Goal: Transaction & Acquisition: Purchase product/service

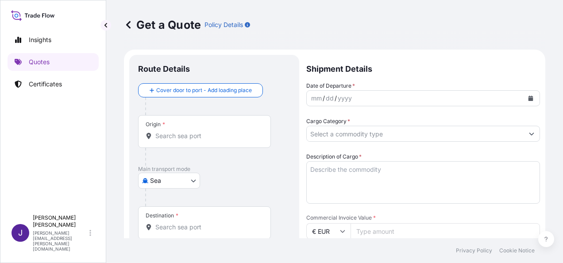
select select "Sea"
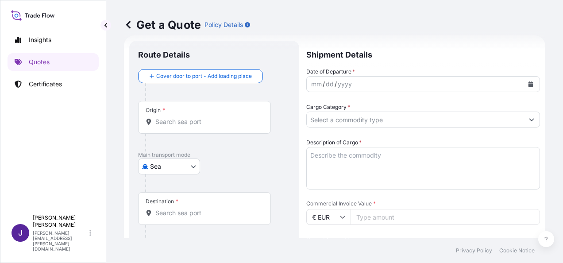
click at [528, 84] on icon "Calendar" at bounding box center [530, 83] width 5 height 5
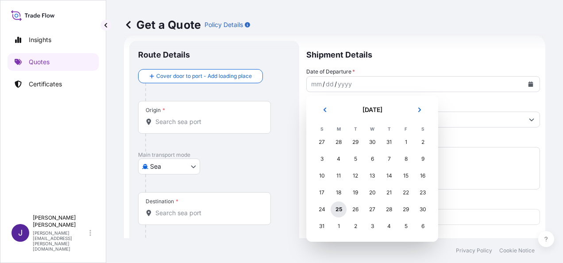
click at [339, 208] on div "25" at bounding box center [339, 209] width 16 height 16
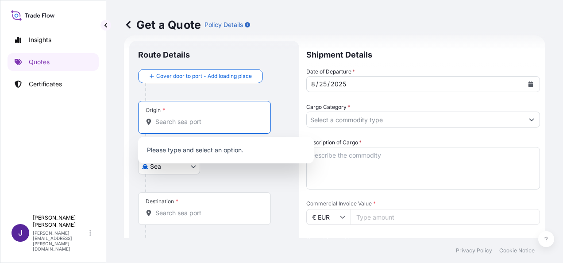
click at [197, 124] on input "Origin *" at bounding box center [207, 121] width 104 height 9
paste input "CHORNOMORSK"
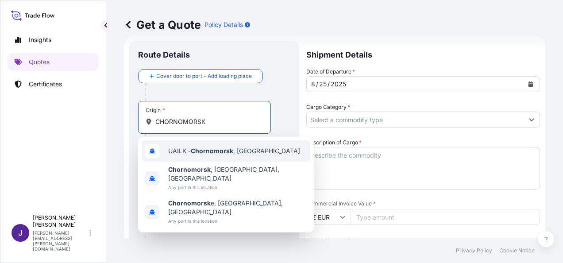
click at [216, 146] on span "UAILK - Chornomorsk , [GEOGRAPHIC_DATA]" at bounding box center [234, 150] width 132 height 9
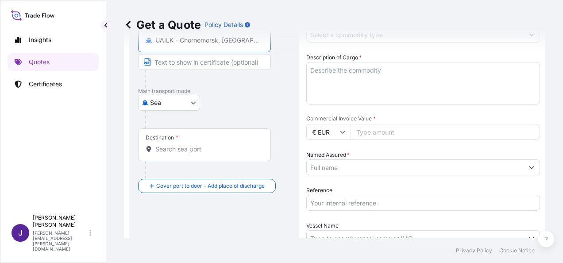
scroll to position [103, 0]
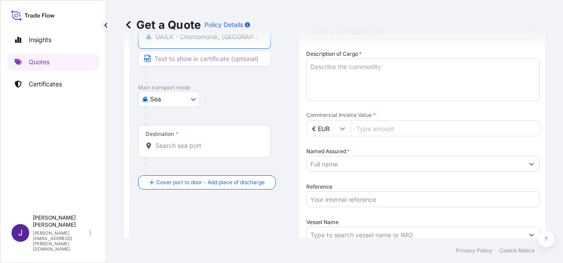
type input "UAILK - Chornomorsk, [GEOGRAPHIC_DATA]"
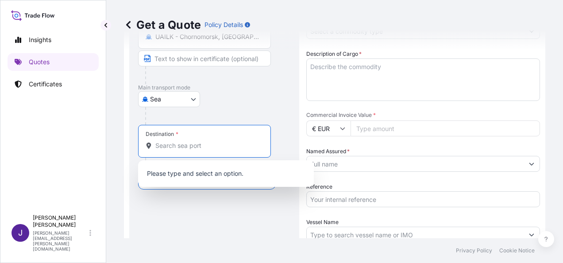
click at [215, 146] on input "Destination *" at bounding box center [207, 145] width 104 height 9
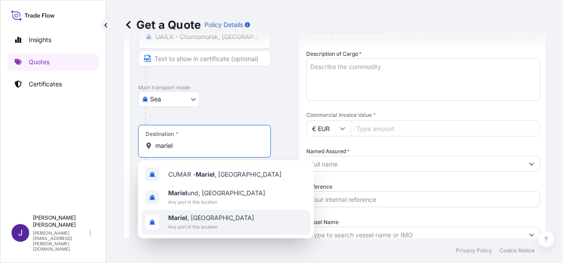
click at [190, 222] on span "Any port in this location" at bounding box center [211, 226] width 86 height 9
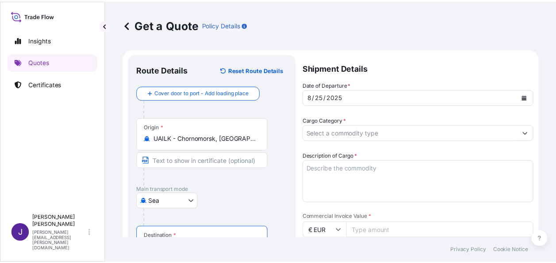
scroll to position [0, 0]
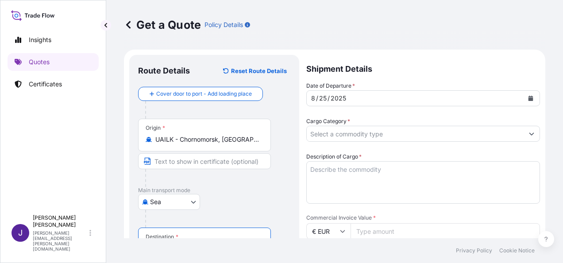
type input "Mariel, [GEOGRAPHIC_DATA]"
click at [392, 138] on input "Cargo Category *" at bounding box center [415, 134] width 217 height 16
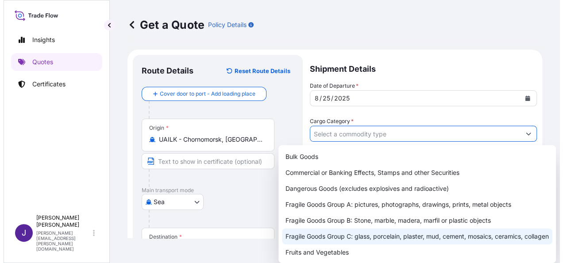
scroll to position [44, 0]
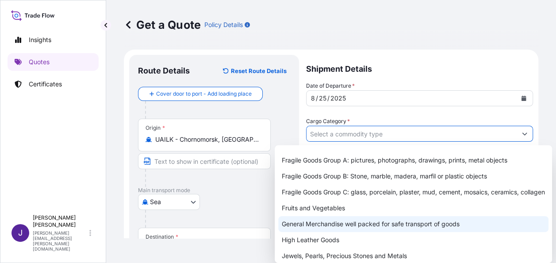
click at [319, 232] on div "General Merchandise well packed for safe transport of goods" at bounding box center [413, 224] width 270 height 16
type input "General Merchandise well packed for safe transport of goods"
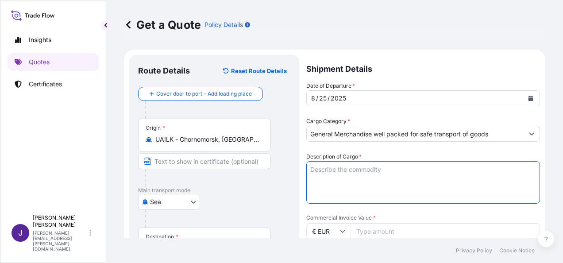
click at [351, 170] on textarea "Description of Cargo *" at bounding box center [423, 182] width 234 height 42
click at [371, 171] on textarea "Description of Cargo *" at bounding box center [423, 182] width 234 height 42
paste textarea "ACEITE DE GIRASOL QBANITO 1LT SEGÚN CONTRATO 0609-24940-FGNE CIF [GEOGRAPHIC_DA…"
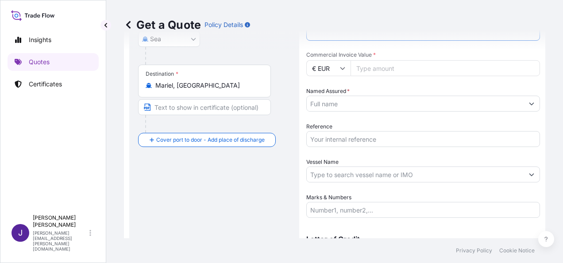
scroll to position [177, 0]
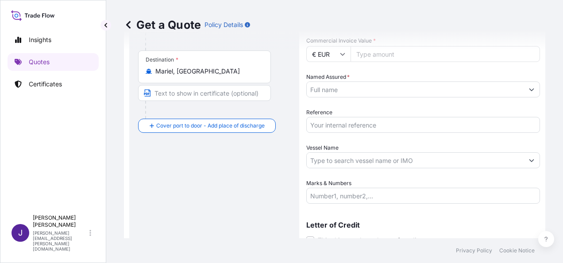
type textarea "ACEITE DE GIRASOL QBANITO 1LT SEGÚN CONTRATO 0609-24940-FGNE CIF [GEOGRAPHIC_DA…"
click at [348, 83] on input "Named Assured *" at bounding box center [412, 89] width 210 height 16
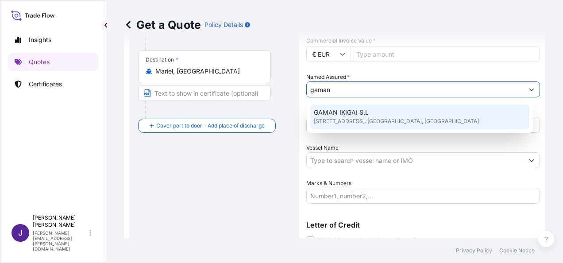
click at [357, 119] on span "[STREET_ADDRESS]. [GEOGRAPHIC_DATA], [GEOGRAPHIC_DATA]" at bounding box center [396, 121] width 165 height 9
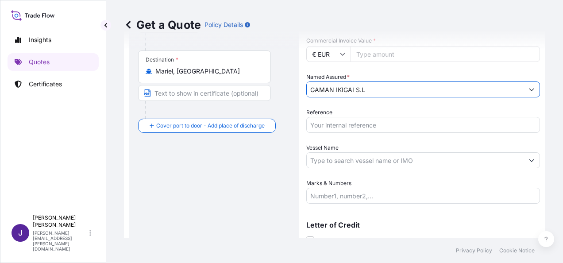
type input "GAMAN IKIGAI S.L"
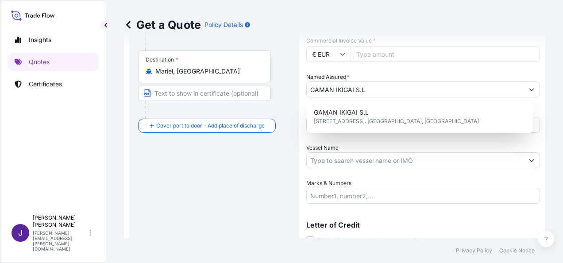
click at [343, 143] on div "Vessel Name" at bounding box center [423, 155] width 234 height 25
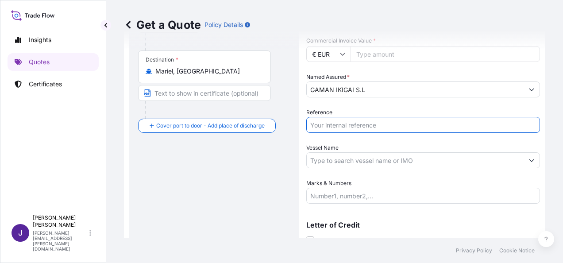
click at [337, 127] on input "Reference" at bounding box center [423, 125] width 234 height 16
type input "55740"
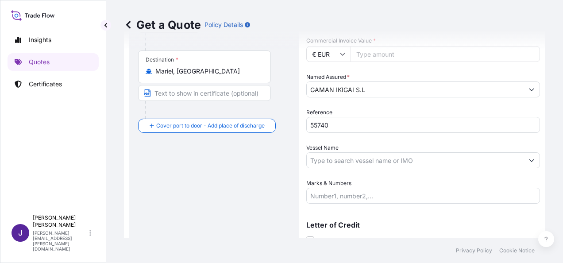
click at [424, 52] on input "Commercial Invoice Value *" at bounding box center [445, 54] width 189 height 16
type input "291208.50"
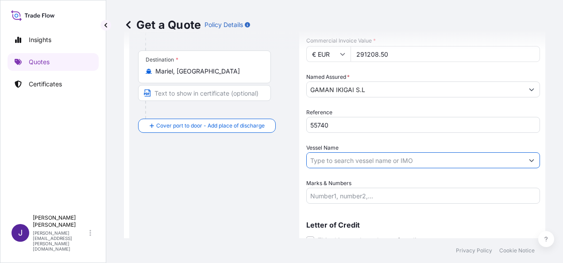
click at [386, 162] on input "Vessel Name" at bounding box center [415, 160] width 217 height 16
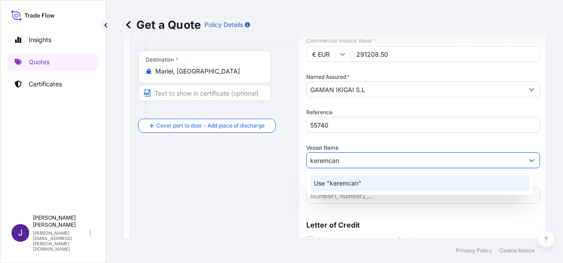
drag, startPoint x: 353, startPoint y: 160, endPoint x: 266, endPoint y: 159, distance: 87.6
click at [266, 159] on form "Route Details Reset Route Details Cover door to port - Add loading place Place …" at bounding box center [334, 74] width 421 height 402
paste input "KEREMCAN"
click at [392, 180] on div "Use "KEREMCAN"" at bounding box center [419, 183] width 219 height 16
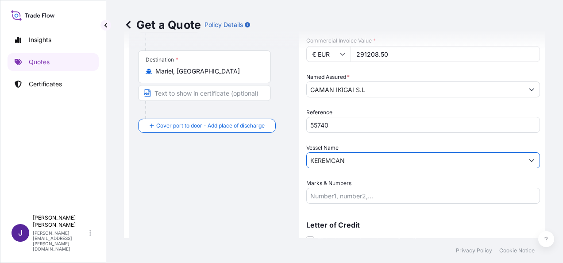
type input "KEREMCAN"
drag, startPoint x: 370, startPoint y: 199, endPoint x: 386, endPoint y: 212, distance: 21.1
click at [370, 199] on input "Marks & Numbers" at bounding box center [423, 196] width 234 height 16
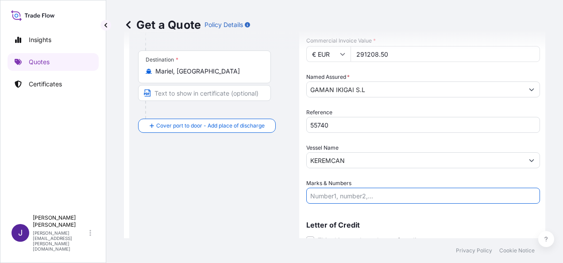
click at [337, 195] on input "Marks & Numbers" at bounding box center [423, 196] width 234 height 16
paste input "5x 40´HQ CON 9.540 BULTOS EN TOTAL / 140.000KG / FANU 3044499 - CAAU 5479111 - …"
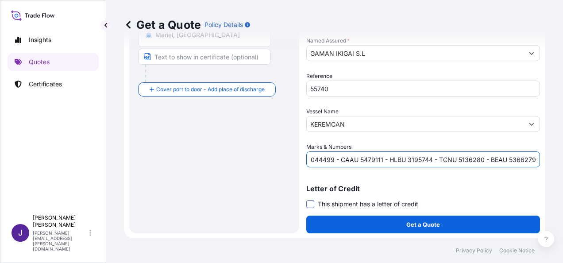
type input "5x 40´HQ CON 9.540 BULTOS EN TOTAL / 140.000KG / FANU 3044499 - CAAU 5479111 - …"
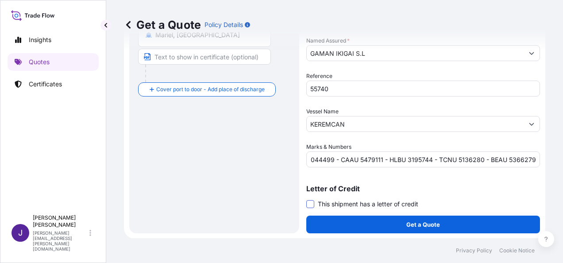
scroll to position [0, 0]
drag, startPoint x: 313, startPoint y: 203, endPoint x: 362, endPoint y: 235, distance: 58.3
click at [312, 203] on span at bounding box center [310, 204] width 8 height 8
click at [306, 199] on input "This shipment has a letter of credit" at bounding box center [306, 199] width 0 height 0
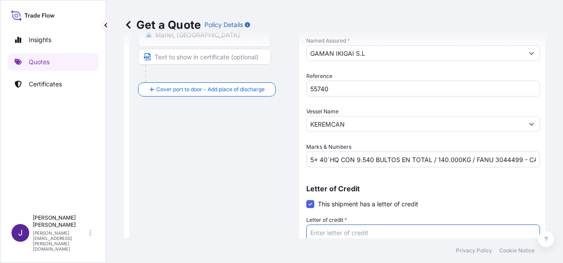
click at [346, 231] on textarea "Letter of credit *" at bounding box center [423, 245] width 234 height 42
paste textarea "EMPRESA IMPORTADORA, EXPORTADORA Y COMERCIALIZADORA DE METALES, METALCUBA [STRE…"
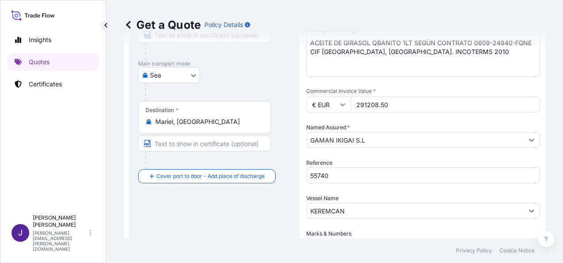
scroll to position [105, 0]
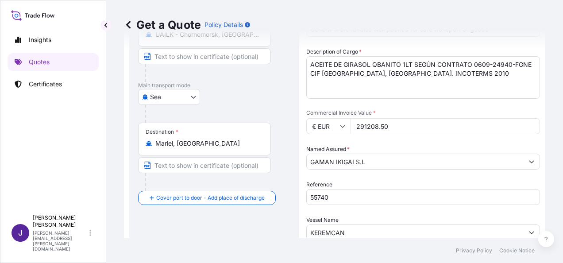
type textarea "EMPRESA IMPORTADORA, EXPORTADORA Y COMERCIALIZADORA DE METALES, METALCUBA [STRE…"
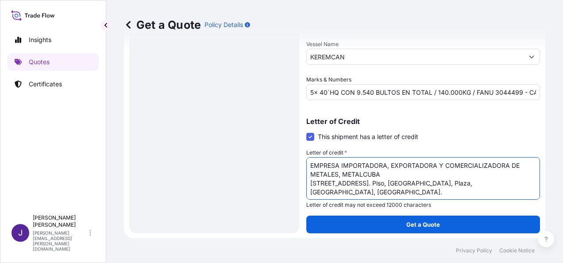
scroll to position [0, 0]
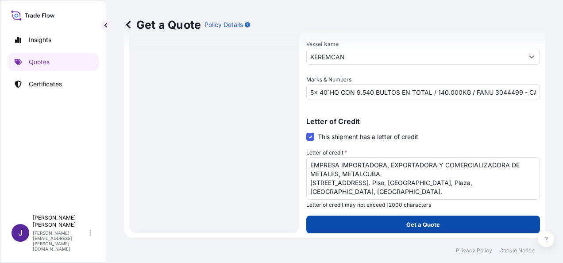
click at [420, 226] on p "Get a Quote" at bounding box center [423, 224] width 34 height 9
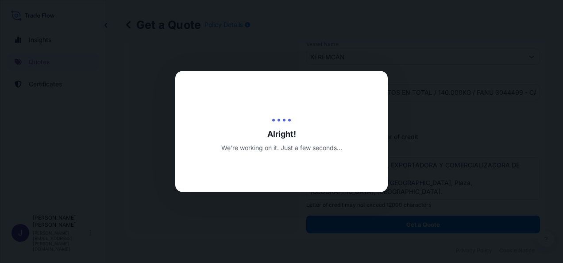
select select "Sea"
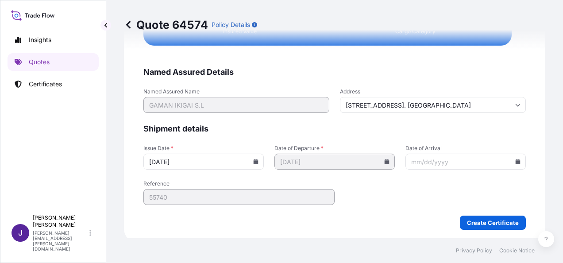
scroll to position [1807, 0]
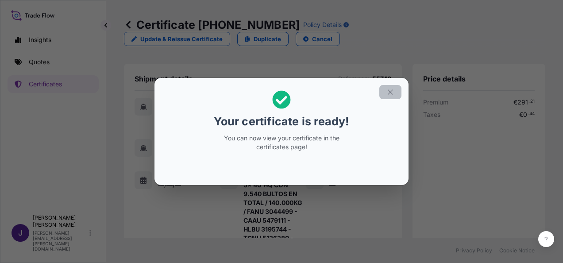
click at [394, 86] on button "button" at bounding box center [390, 92] width 22 height 14
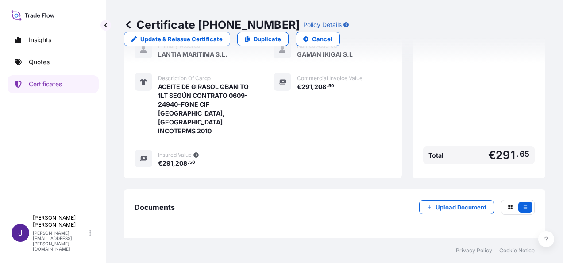
scroll to position [325, 0]
click at [235, 238] on link "PDF Certificate [DATE]" at bounding box center [335, 249] width 400 height 23
click at [38, 61] on p "Quotes" at bounding box center [39, 62] width 21 height 9
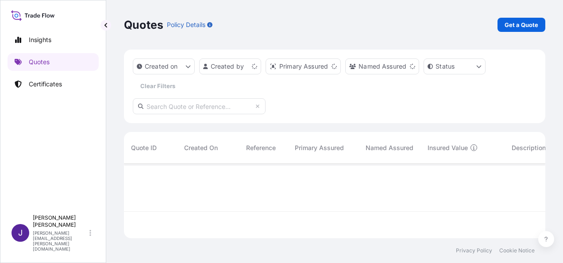
scroll to position [73, 414]
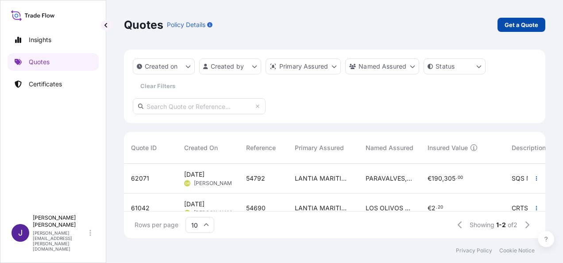
click at [531, 25] on p "Get a Quote" at bounding box center [522, 24] width 34 height 9
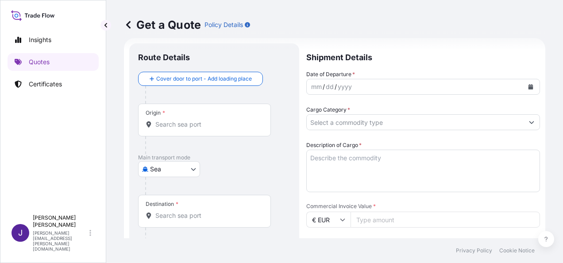
scroll to position [14, 0]
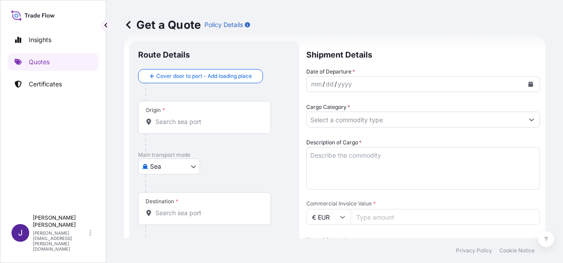
click at [180, 166] on body "Insights Quotes Certificates J [PERSON_NAME] [PERSON_NAME][EMAIL_ADDRESS][PERSO…" at bounding box center [281, 131] width 563 height 263
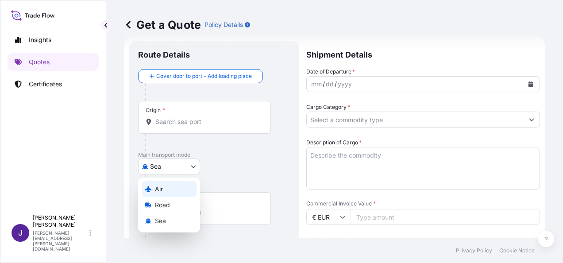
click at [165, 186] on div "Air" at bounding box center [169, 189] width 55 height 16
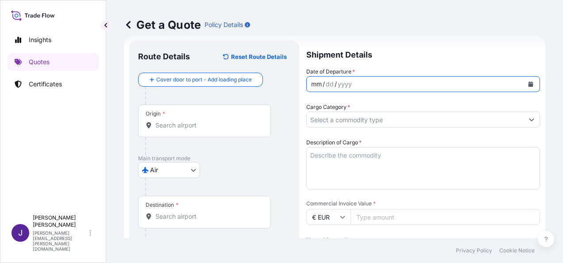
click at [369, 89] on div "mm / dd / yyyy" at bounding box center [415, 84] width 217 height 16
click at [527, 84] on button "Calendar" at bounding box center [531, 84] width 14 height 14
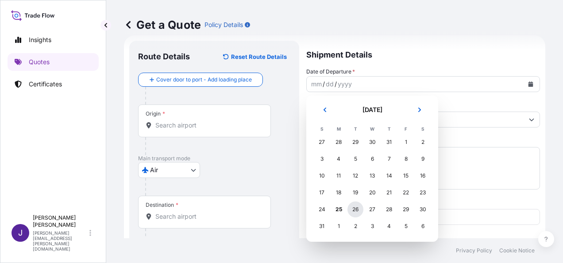
click at [356, 206] on div "26" at bounding box center [355, 209] width 16 height 16
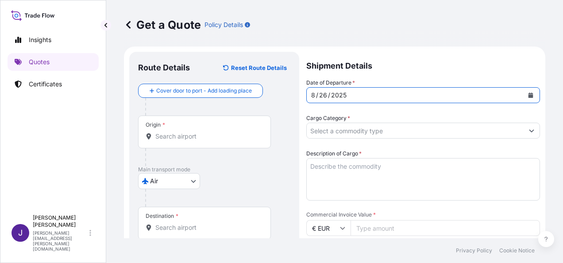
scroll to position [0, 0]
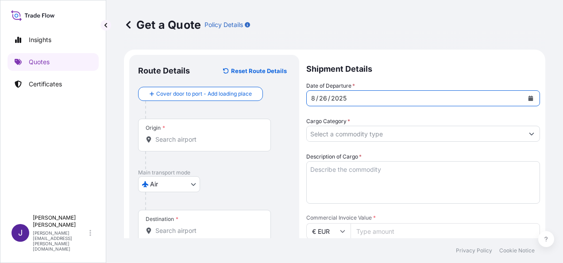
click at [170, 184] on body "Insights Quotes Certificates J [PERSON_NAME] [PERSON_NAME][EMAIL_ADDRESS][PERSO…" at bounding box center [281, 131] width 563 height 263
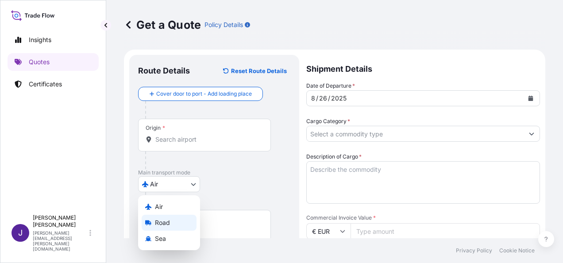
click at [158, 224] on span "Road" at bounding box center [162, 222] width 15 height 9
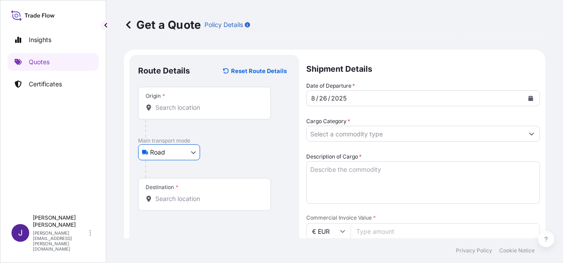
click at [528, 98] on icon "Calendar" at bounding box center [530, 98] width 5 height 5
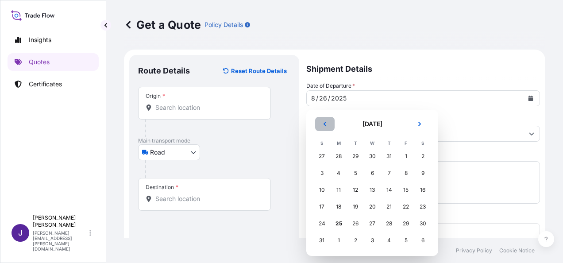
click at [325, 123] on icon "Previous" at bounding box center [324, 123] width 5 height 5
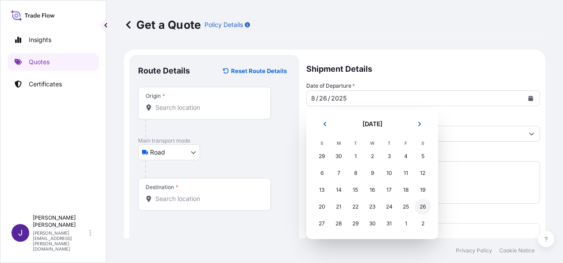
click at [424, 208] on div "26" at bounding box center [423, 207] width 16 height 16
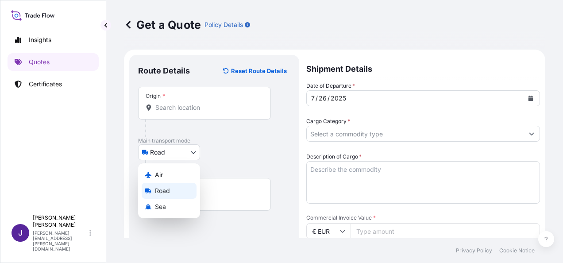
click at [192, 151] on body "[DATE] Selected Date: [DATE] Insights Quotes Certificates J [PERSON_NAME] [PERS…" at bounding box center [281, 131] width 563 height 263
click at [166, 205] on div "Sea" at bounding box center [169, 207] width 55 height 16
select select "Sea"
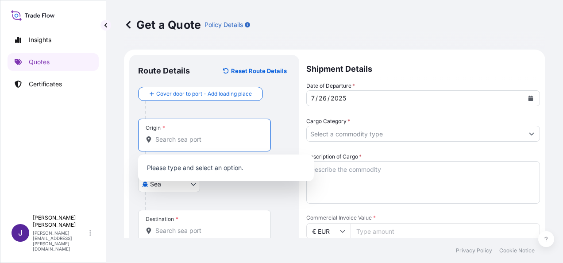
click at [236, 143] on input "Origin *" at bounding box center [207, 139] width 104 height 9
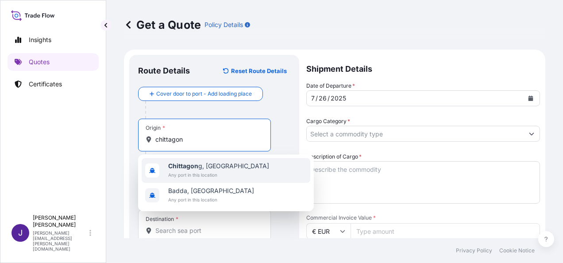
click at [233, 170] on span "Any port in this location" at bounding box center [218, 174] width 101 height 9
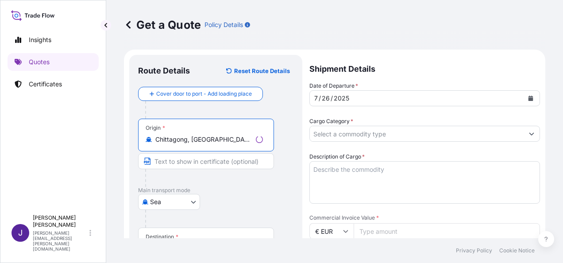
type input "Chittagong, [GEOGRAPHIC_DATA]"
click at [223, 230] on div "Destination *" at bounding box center [206, 243] width 136 height 33
click at [223, 244] on input "Destination *" at bounding box center [209, 248] width 108 height 9
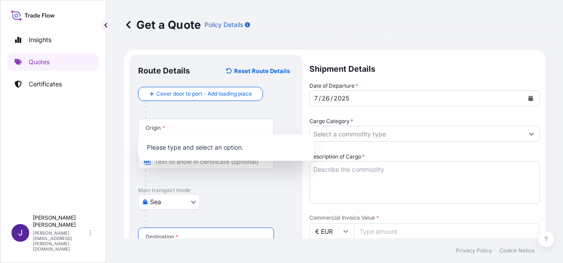
scroll to position [129, 0]
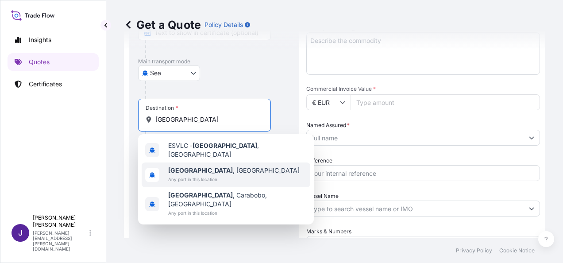
click at [191, 175] on span "Any port in this location" at bounding box center [233, 179] width 131 height 9
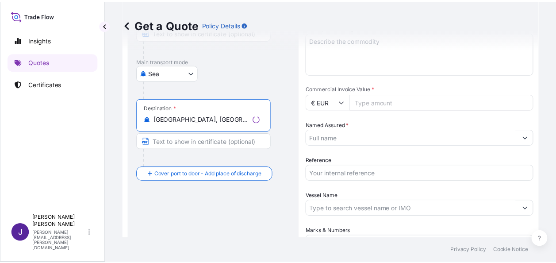
scroll to position [40, 0]
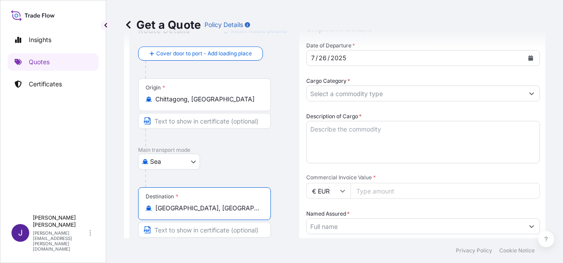
type input "[GEOGRAPHIC_DATA], [GEOGRAPHIC_DATA]"
click at [419, 97] on input "Cargo Category *" at bounding box center [415, 93] width 217 height 16
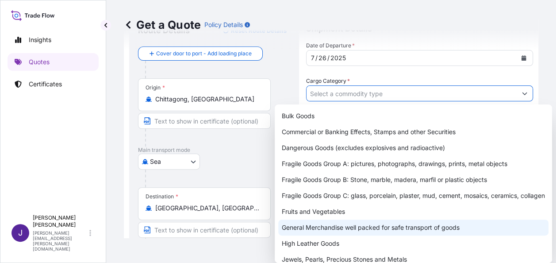
click at [335, 235] on div "General Merchandise well packed for safe transport of goods" at bounding box center [413, 228] width 270 height 16
type input "General Merchandise well packed for safe transport of goods"
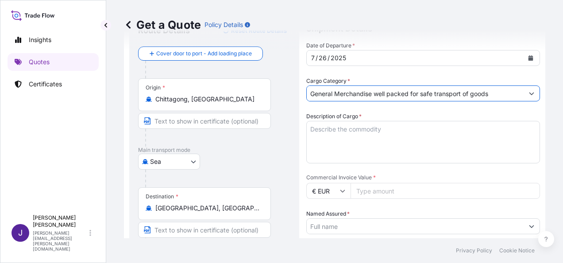
drag, startPoint x: 369, startPoint y: 132, endPoint x: 376, endPoint y: 141, distance: 11.0
click at [370, 132] on textarea "Description of Cargo *" at bounding box center [423, 142] width 234 height 42
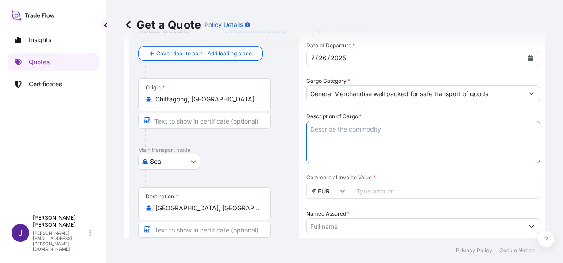
click at [351, 124] on textarea "Description of Cargo *" at bounding box center [423, 142] width 234 height 42
click at [349, 127] on textarea "Description of Cargo *" at bounding box center [423, 142] width 234 height 42
paste textarea "MEN/WOMEN SHIRT"
type textarea "MEN/WOMEN SHIRT"
click at [382, 194] on input "Commercial Invoice Value *" at bounding box center [445, 191] width 189 height 16
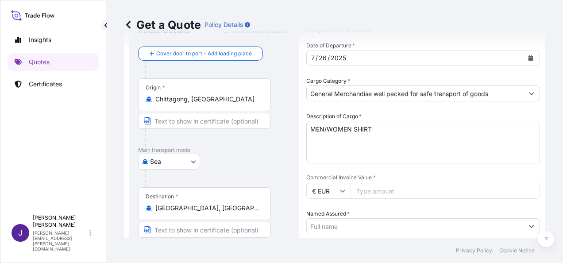
click at [327, 189] on input "€ EUR" at bounding box center [328, 191] width 44 height 16
click at [324, 251] on div "$ USD" at bounding box center [328, 252] width 37 height 17
type input "$ USD"
click at [375, 190] on input "Commercial Invoice Value *" at bounding box center [445, 191] width 189 height 16
type input "54796.66"
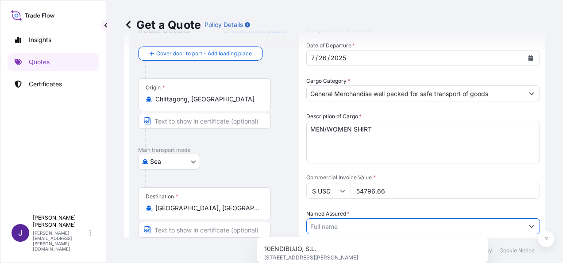
click at [385, 226] on input "Named Assured *" at bounding box center [415, 226] width 217 height 16
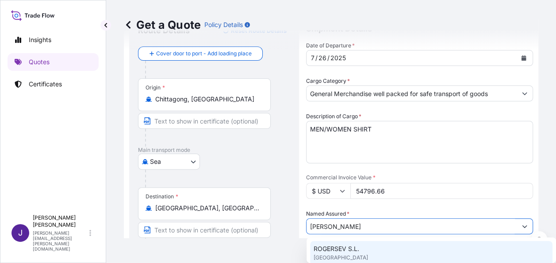
click at [351, 253] on span "ROGERSEV S.L." at bounding box center [337, 248] width 46 height 9
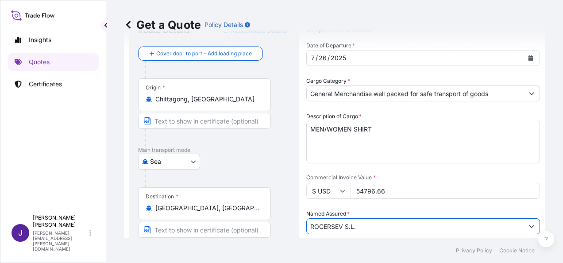
type input "ROGERSEV S.L."
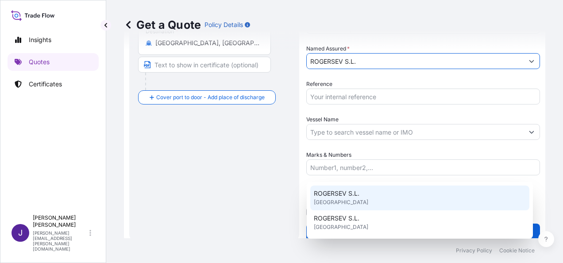
scroll to position [213, 0]
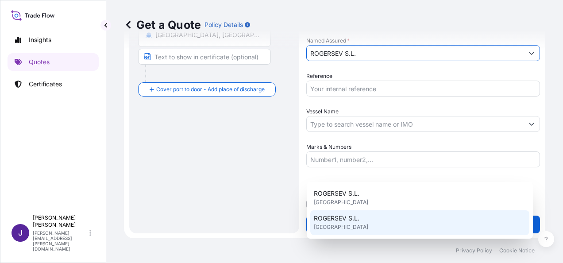
click at [276, 148] on div "Route Details Reset Route Details Cover door to port - Add loading place Place …" at bounding box center [214, 37] width 152 height 374
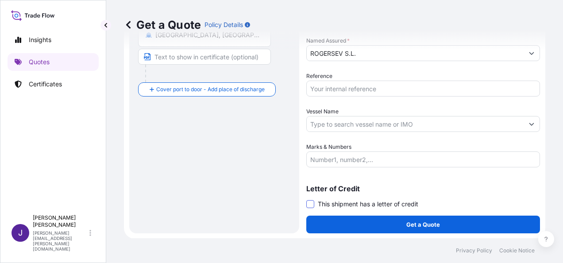
click at [310, 204] on span at bounding box center [310, 204] width 8 height 8
click at [306, 199] on input "This shipment has a letter of credit" at bounding box center [306, 199] width 0 height 0
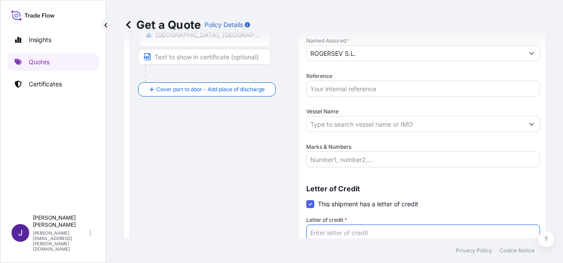
click at [339, 227] on textarea "Letter of credit *" at bounding box center [423, 245] width 234 height 42
paste textarea "[PERSON_NAME] S.L. POL IND MAS TOUS SECTOR II"
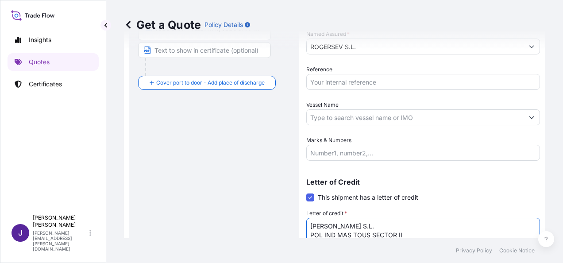
type textarea "[PERSON_NAME] S.L. POL IND MAS TOUS SECTOR II"
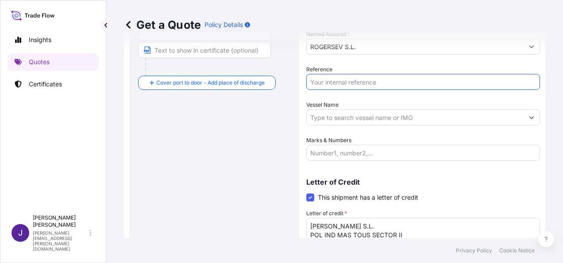
drag, startPoint x: 373, startPoint y: 83, endPoint x: 403, endPoint y: 227, distance: 147.0
click at [373, 83] on input "Reference" at bounding box center [423, 82] width 234 height 16
type input "54377"
click at [362, 121] on input "Vessel Name" at bounding box center [415, 117] width 217 height 16
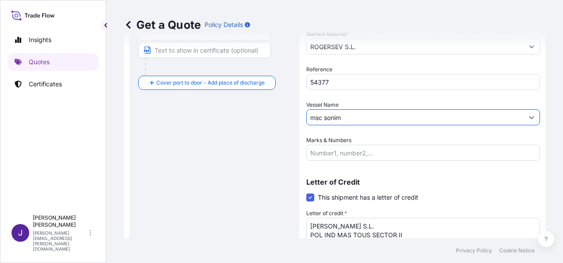
drag, startPoint x: 349, startPoint y: 118, endPoint x: 271, endPoint y: 118, distance: 77.9
click at [271, 117] on form "Route Details Reset Route Details Cover door to port - Add loading place Place …" at bounding box center [334, 65] width 421 height 470
paste input "MSC SONIM"
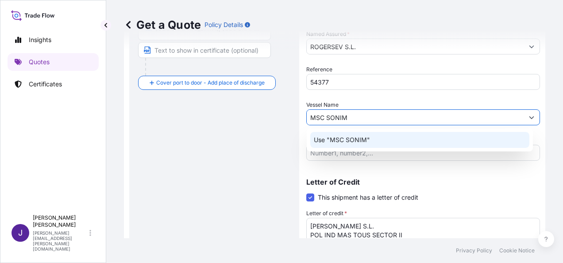
click at [355, 140] on p "Use "MSC SONIM"" at bounding box center [342, 139] width 56 height 9
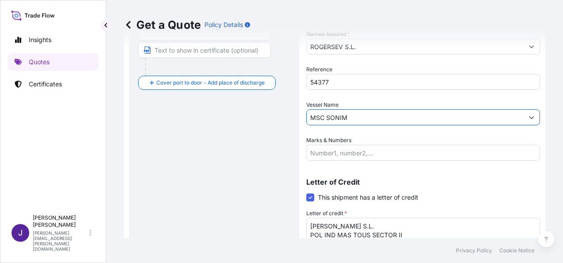
type input "MSC SONIM"
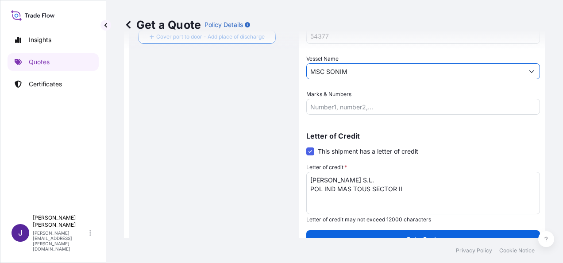
scroll to position [281, 0]
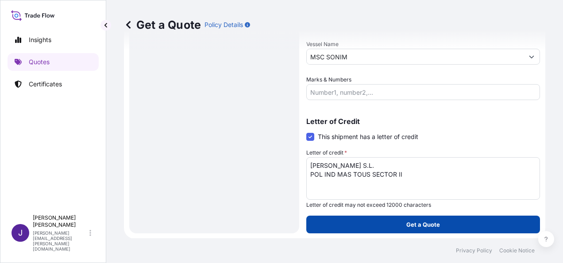
click at [406, 225] on p "Get a Quote" at bounding box center [423, 224] width 34 height 9
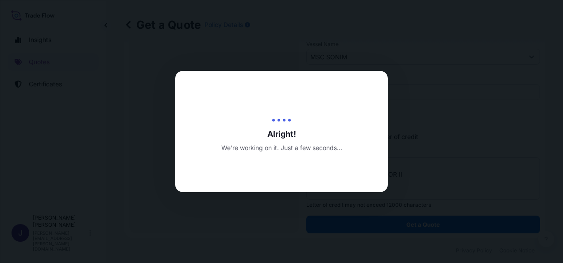
select select "Sea"
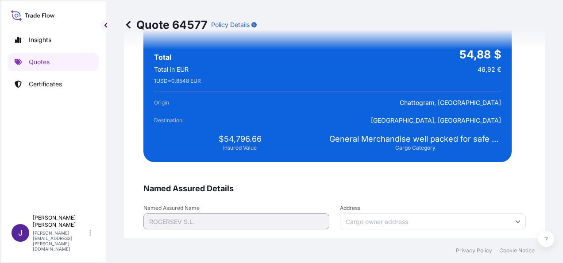
scroll to position [1716, 0]
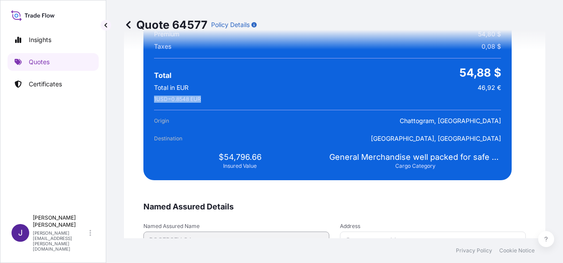
drag, startPoint x: 154, startPoint y: 99, endPoint x: 206, endPoint y: 100, distance: 52.2
click at [206, 100] on div "1 USD = 0.8548 EUR" at bounding box center [327, 99] width 347 height 7
drag, startPoint x: 206, startPoint y: 100, endPoint x: 180, endPoint y: 96, distance: 26.4
copy span "1 USD = 0.8548 EUR"
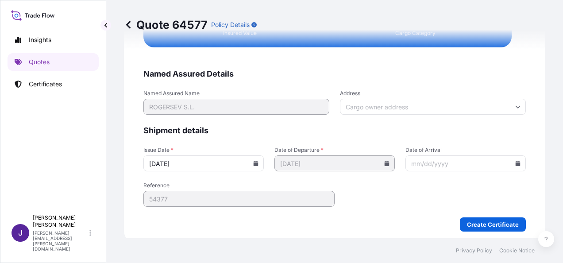
scroll to position [1853, 0]
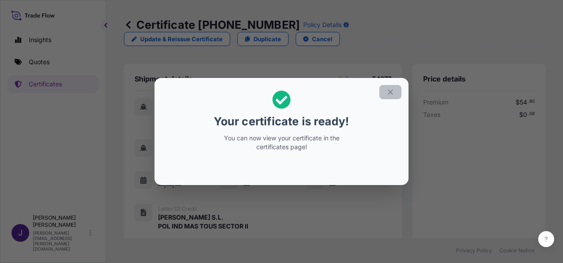
click at [391, 94] on icon "button" at bounding box center [390, 92] width 8 height 8
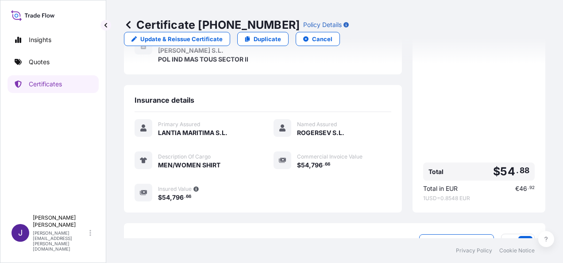
scroll to position [219, 0]
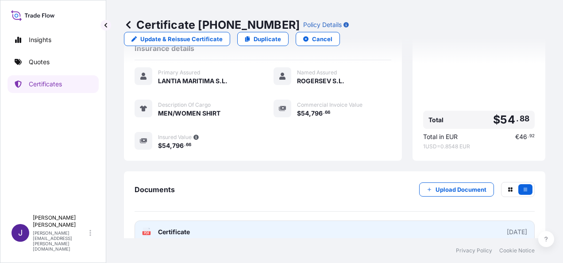
click at [370, 220] on link "PDF Certificate [DATE]" at bounding box center [335, 231] width 400 height 23
